Goal: Task Accomplishment & Management: Manage account settings

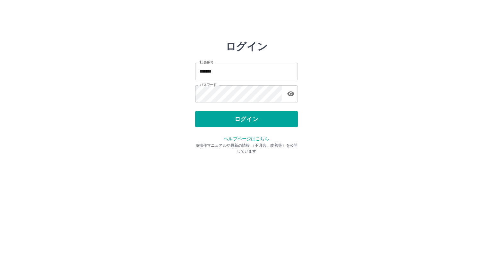
click at [248, 122] on div "ログイン" at bounding box center [246, 119] width 103 height 16
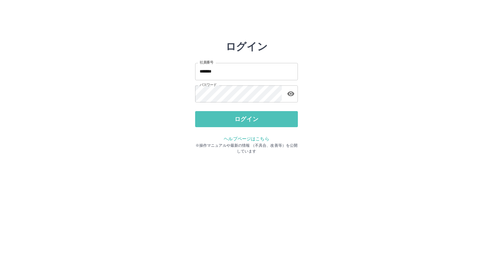
click at [248, 122] on button "ログイン" at bounding box center [246, 119] width 103 height 16
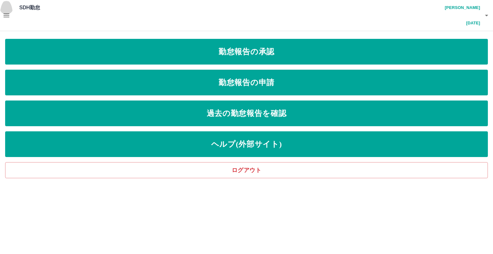
click at [11, 12] on button "button" at bounding box center [6, 15] width 13 height 31
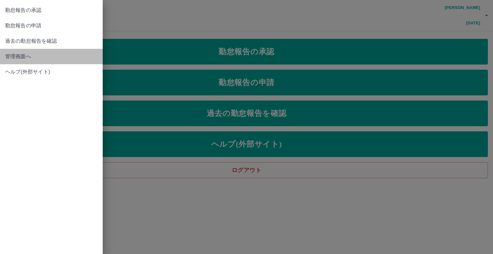
click at [22, 53] on span "管理画面へ" at bounding box center [51, 57] width 92 height 8
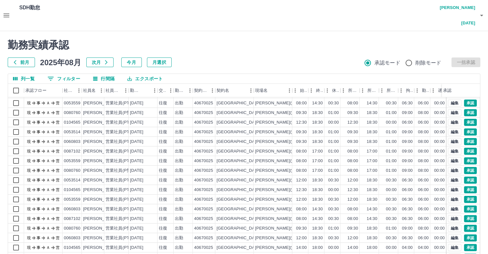
scroll to position [17, 0]
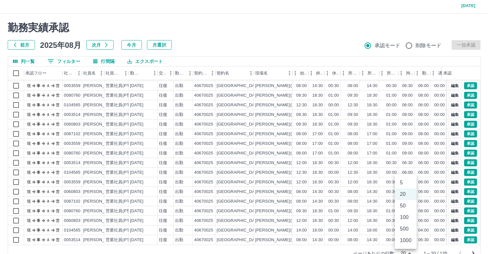
click at [410, 235] on body "SDH勤怠 宮澤　明日夢 勤務実績承認 前月 2025年08月 次月 今月 月選択 承認モード 削除モード 一括承認 列一覧 0 フィルター 行間隔 エクスポ…" at bounding box center [246, 126] width 493 height 287
click at [405, 240] on li "1000" at bounding box center [406, 241] width 22 height 12
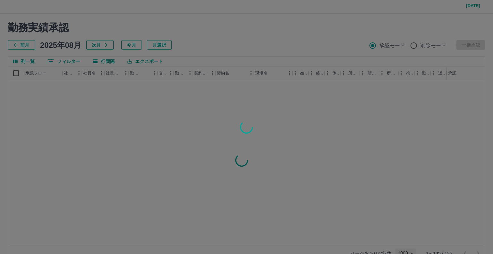
type input "****"
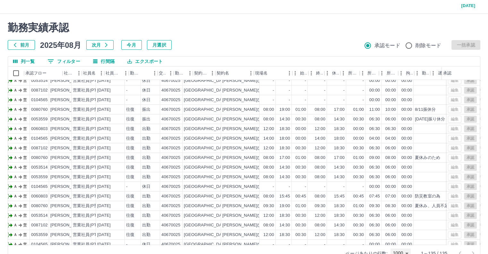
scroll to position [785, 0]
